Goal: Obtain resource: Download file/media

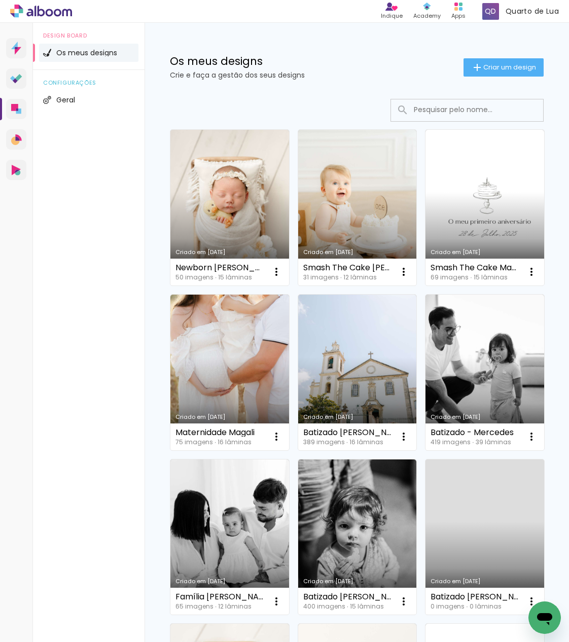
click at [425, 113] on input at bounding box center [481, 109] width 145 height 21
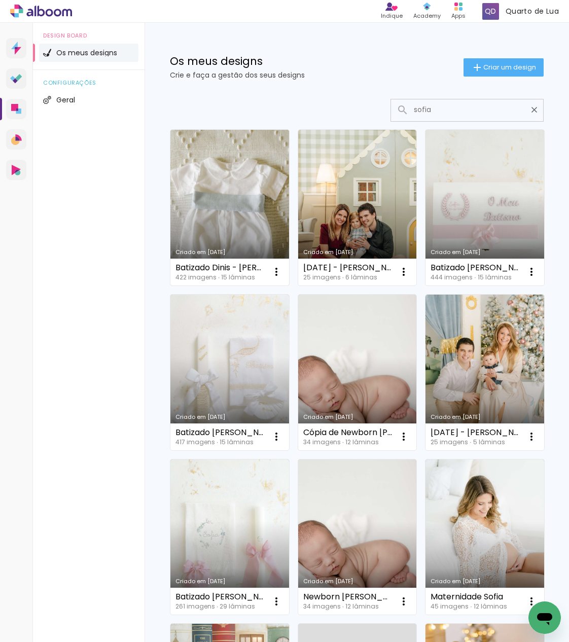
type input "sofia"
type paper-input "sofia"
click at [225, 210] on link "Criado em 12/09/25" at bounding box center [229, 208] width 119 height 156
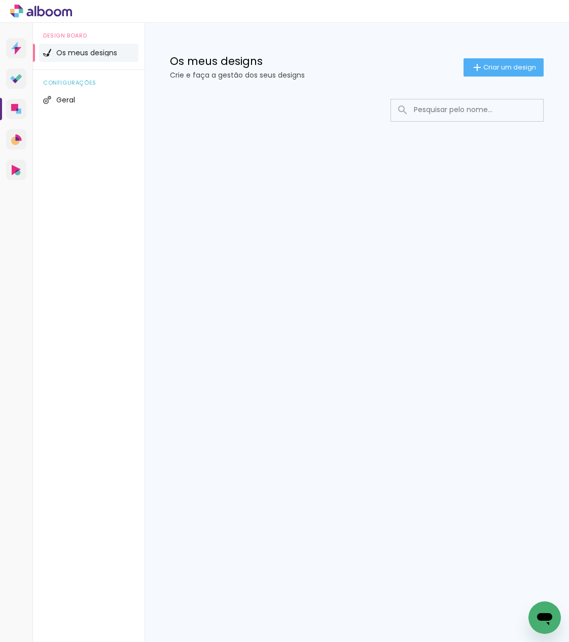
click at [457, 116] on input at bounding box center [481, 109] width 145 height 21
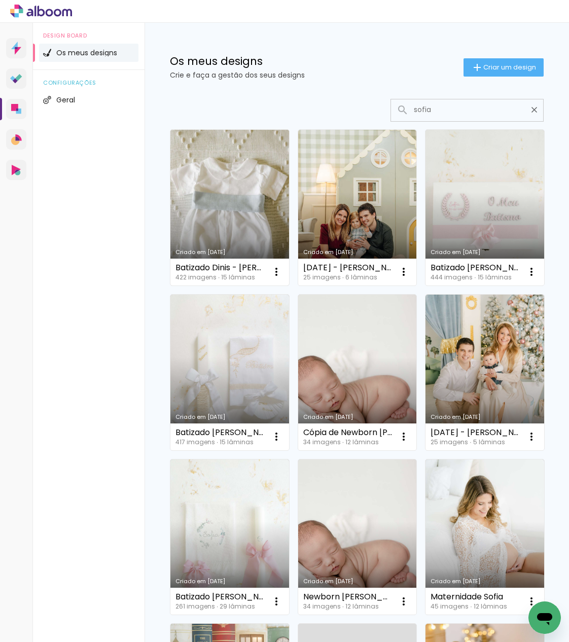
type input "sofia"
type paper-input "sofia"
click at [220, 168] on link "Criado em 12/09/25" at bounding box center [229, 208] width 119 height 156
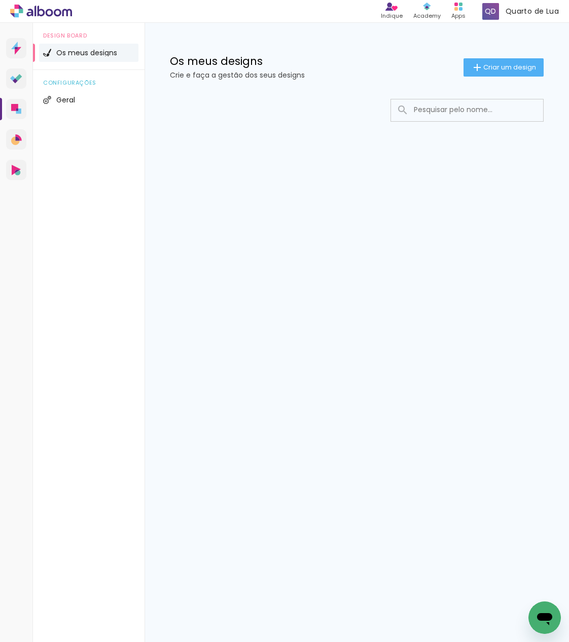
click at [437, 124] on div at bounding box center [357, 141] width 424 height 104
click at [444, 107] on input at bounding box center [481, 109] width 145 height 21
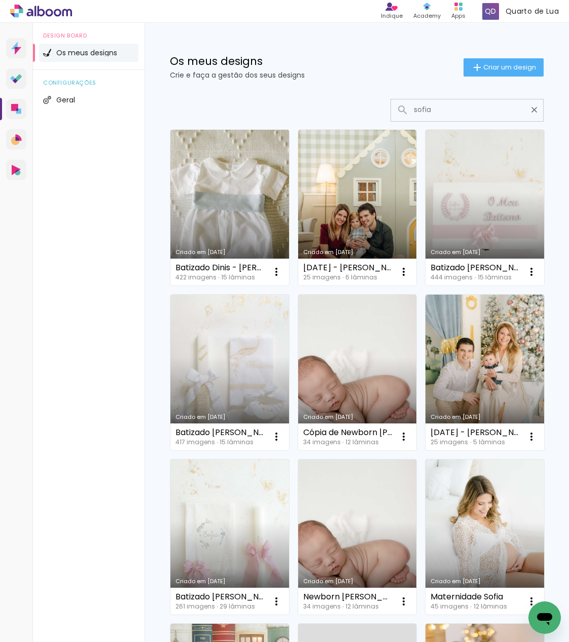
type input "sofia"
type paper-input "sofia"
click at [246, 225] on link "Criado em 12/09/25" at bounding box center [229, 208] width 119 height 156
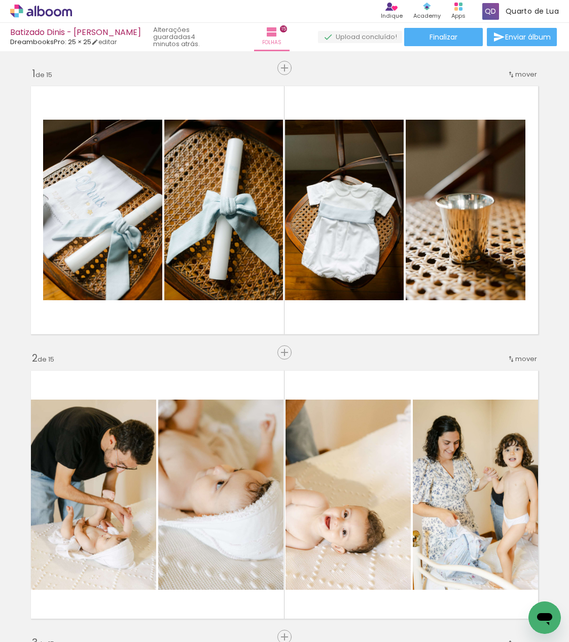
click at [444, 36] on span "Finalizar" at bounding box center [444, 36] width 28 height 7
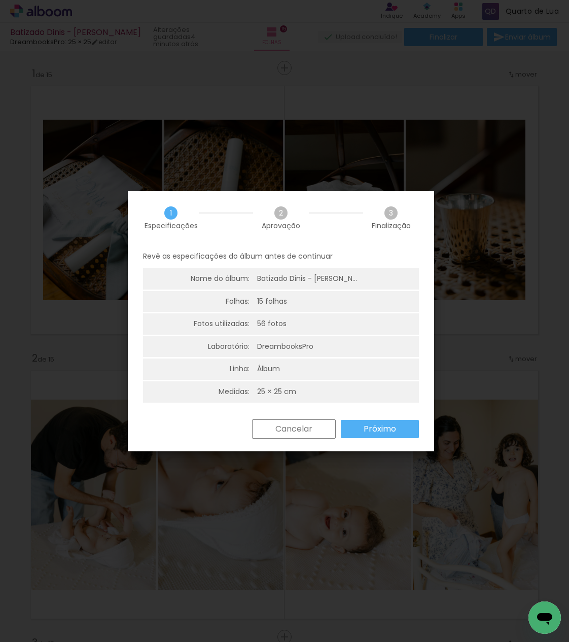
click at [0, 0] on paper-button "Próximo" at bounding box center [0, 0] width 0 height 0
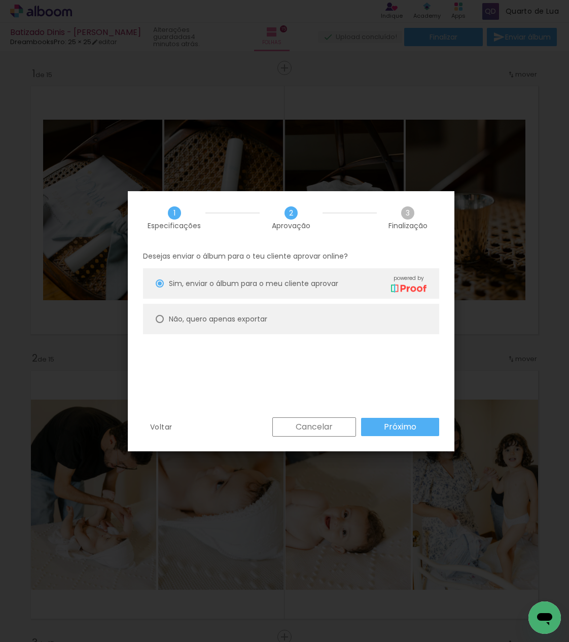
click at [0, 0] on paper-radio-button "Não, quero apenas exportar" at bounding box center [0, 0] width 0 height 0
type paper-radio-button "on"
click at [0, 0] on paper-button "Próximo" at bounding box center [0, 0] width 0 height 0
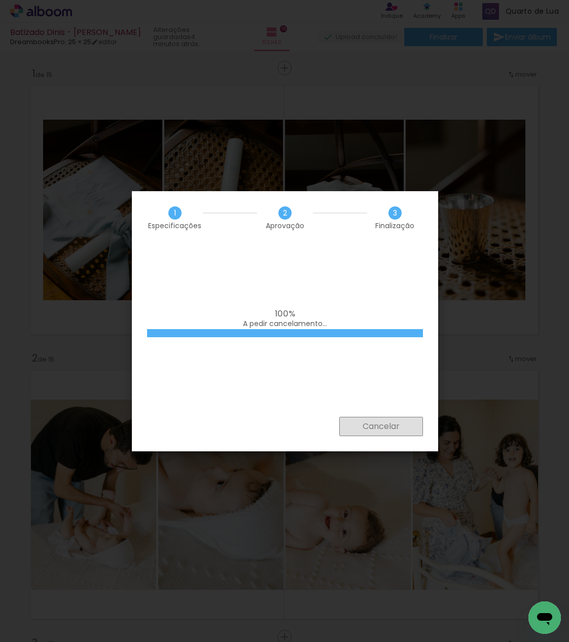
click at [0, 0] on slot "Cancelar" at bounding box center [0, 0] width 0 height 0
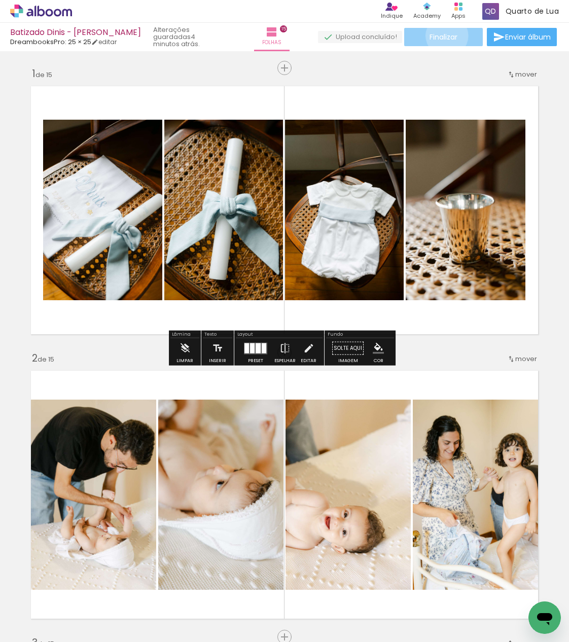
click at [443, 35] on span "Finalizar" at bounding box center [444, 36] width 28 height 7
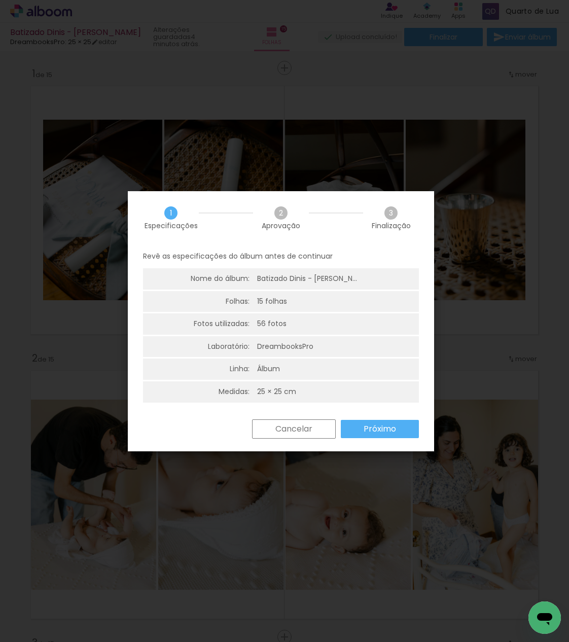
click at [0, 0] on paper-button "Próximo" at bounding box center [0, 0] width 0 height 0
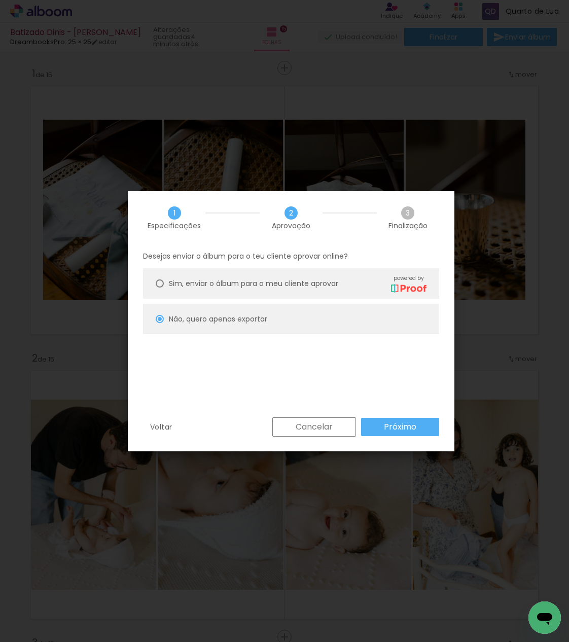
click at [0, 0] on div "Desejas enviar o álbum para o teu cliente aprovar online? Sim, enviar o álbum p…" at bounding box center [0, 0] width 0 height 0
click at [0, 0] on slot "Próximo" at bounding box center [0, 0] width 0 height 0
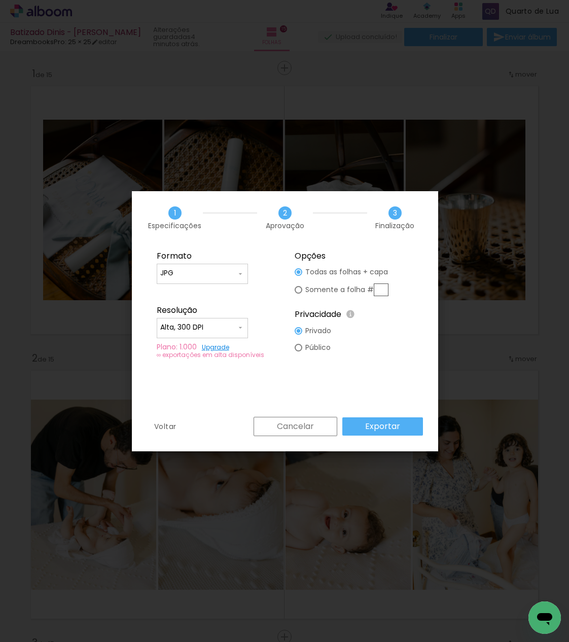
drag, startPoint x: 357, startPoint y: 334, endPoint x: 295, endPoint y: 389, distance: 83.3
click at [0, 0] on div "Formato JPG PDF Resolução Alta, 300 DPI Baixa Plano: 1.000 Upgrade ∞ exportaçõe…" at bounding box center [0, 0] width 0 height 0
click at [0, 0] on slot "Exportar" at bounding box center [0, 0] width 0 height 0
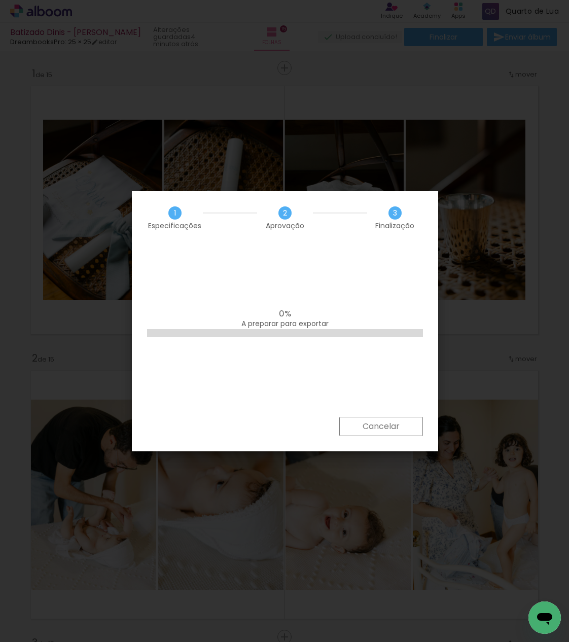
click at [0, 0] on div "0% A preparar para exportar" at bounding box center [0, 0] width 0 height 0
drag, startPoint x: 353, startPoint y: 309, endPoint x: 330, endPoint y: 302, distance: 24.4
click at [0, 0] on div "0% A preparar para exportar" at bounding box center [0, 0] width 0 height 0
drag, startPoint x: 338, startPoint y: 205, endPoint x: 351, endPoint y: 140, distance: 65.7
click at [351, 140] on body "link( href="../../bower_components/polymer/polymer.html" rel="import" ) picture…" at bounding box center [284, 321] width 569 height 642
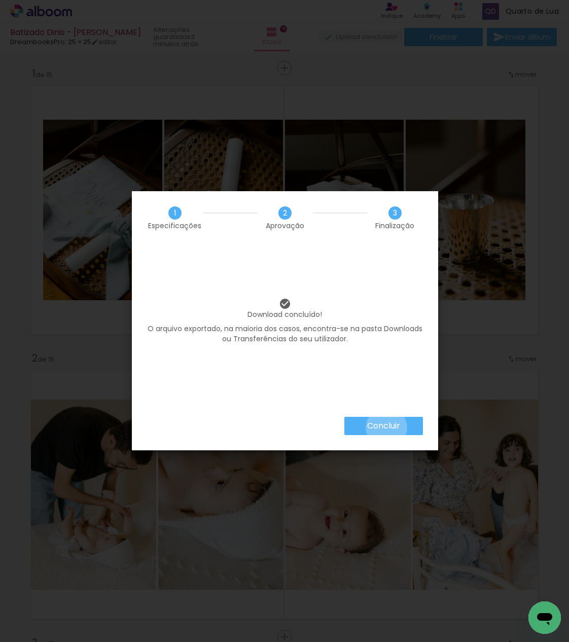
click at [0, 0] on slot "Concluir" at bounding box center [0, 0] width 0 height 0
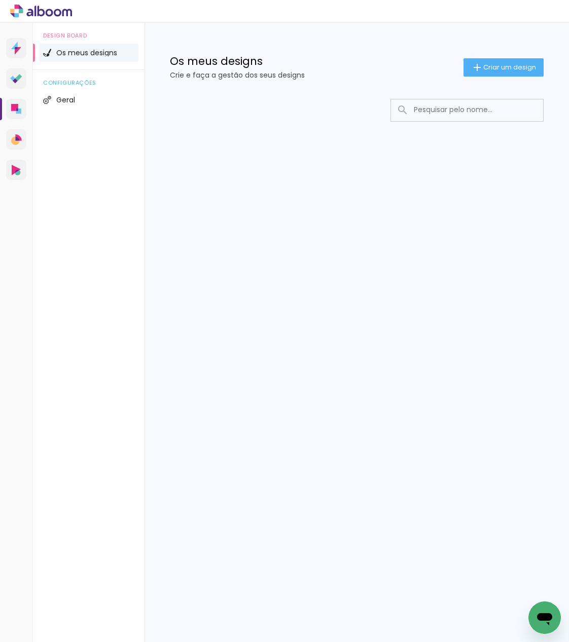
click at [438, 112] on input at bounding box center [481, 109] width 145 height 21
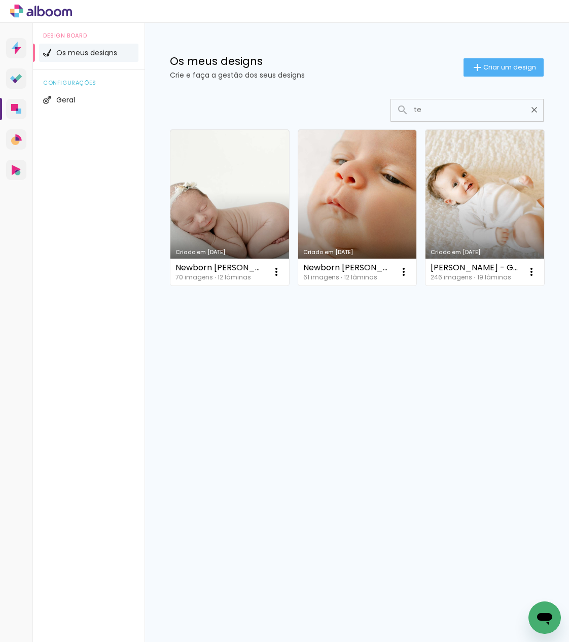
type input "t"
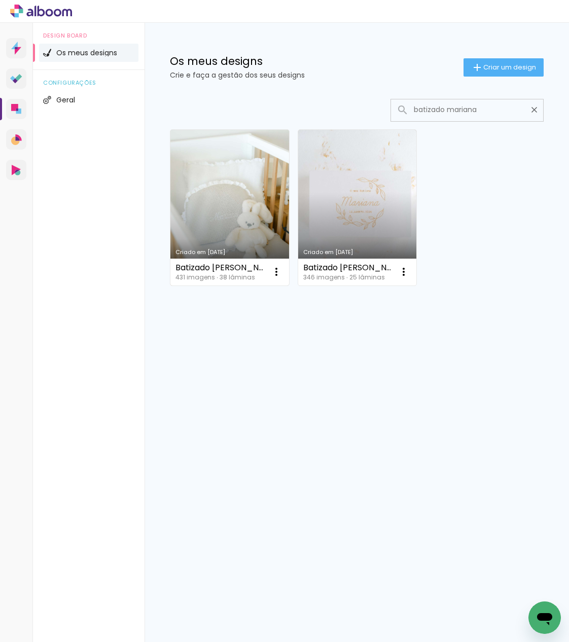
type input "batizado mariana"
type paper-input "batizado mariana"
click at [247, 241] on link "Criado em [DATE]" at bounding box center [229, 208] width 119 height 156
